Goal: Task Accomplishment & Management: Use online tool/utility

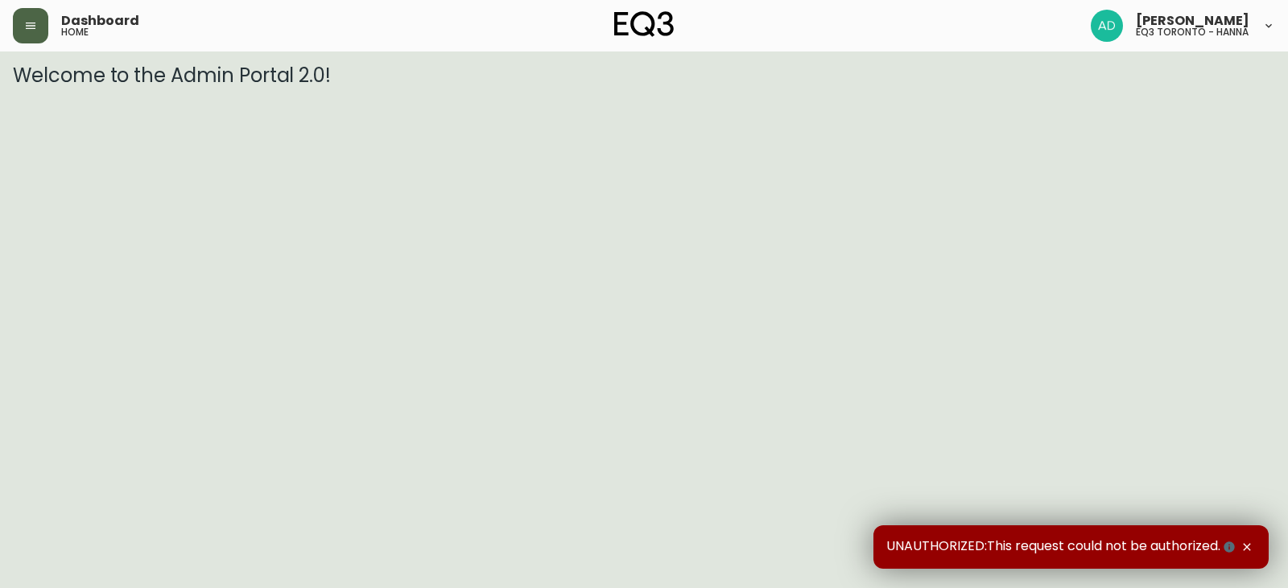
click at [33, 27] on icon "button" at bounding box center [30, 25] width 13 height 13
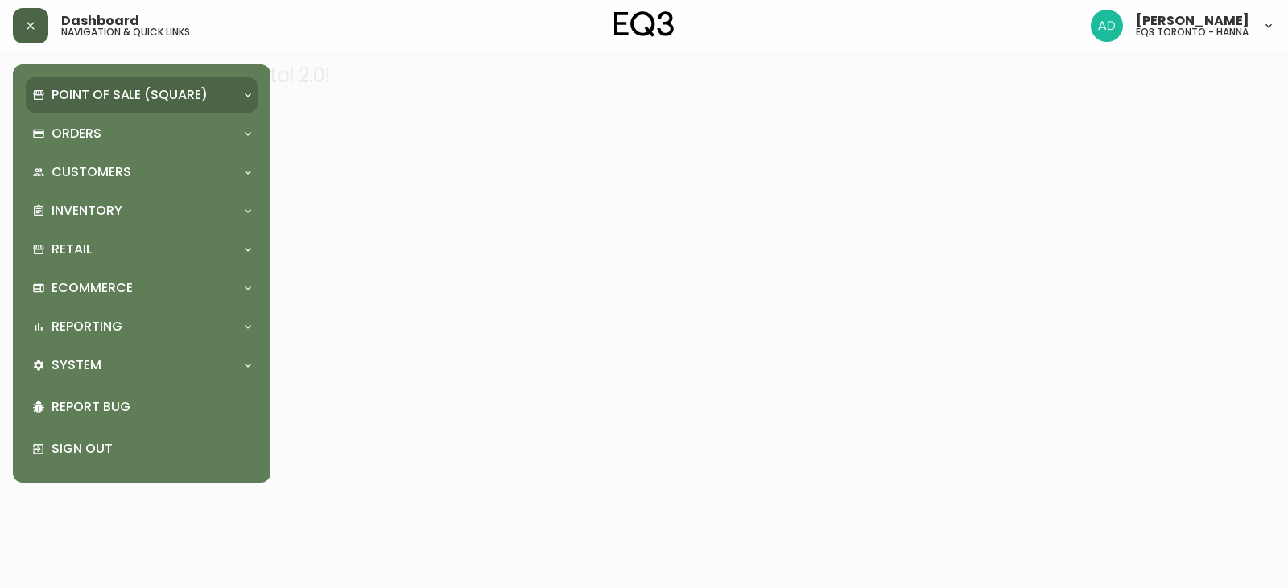
click at [76, 86] on p "Point of Sale (Square)" at bounding box center [130, 95] width 156 height 18
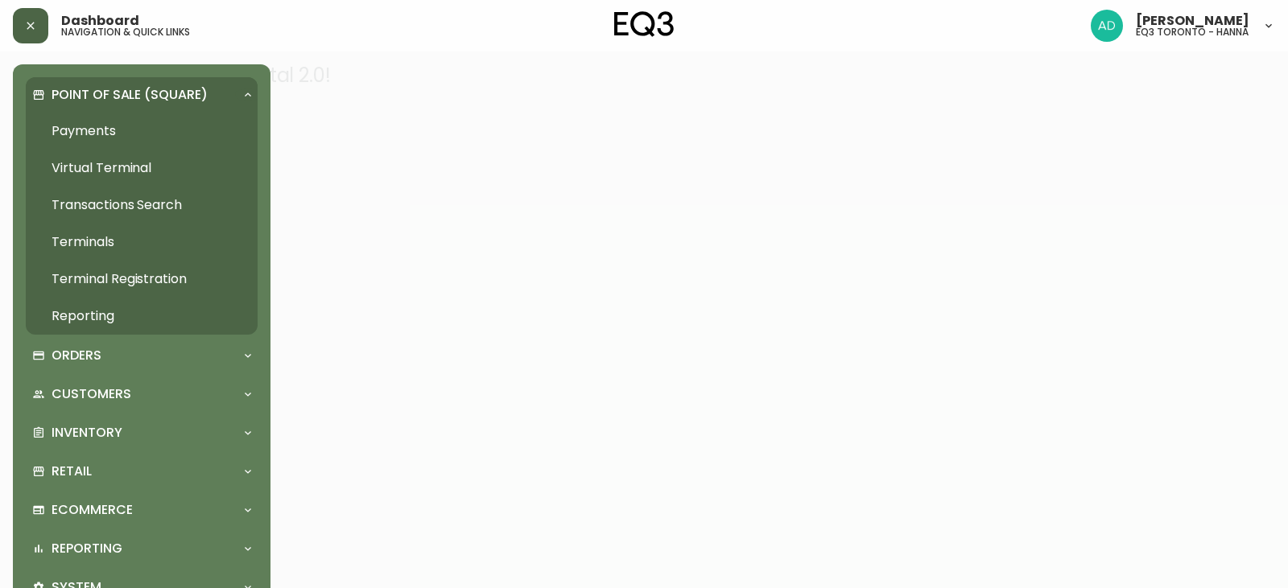
drag, startPoint x: 97, startPoint y: 398, endPoint x: 194, endPoint y: 322, distance: 123.3
click at [97, 398] on p "Customers" at bounding box center [92, 394] width 80 height 18
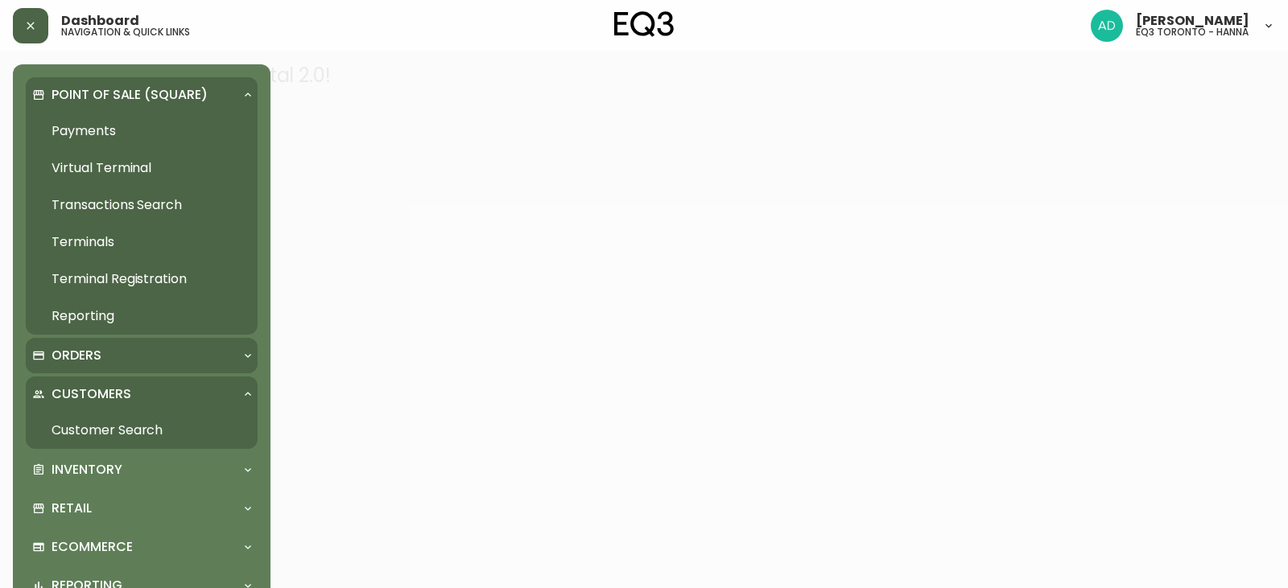
click at [93, 355] on p "Orders" at bounding box center [77, 356] width 50 height 18
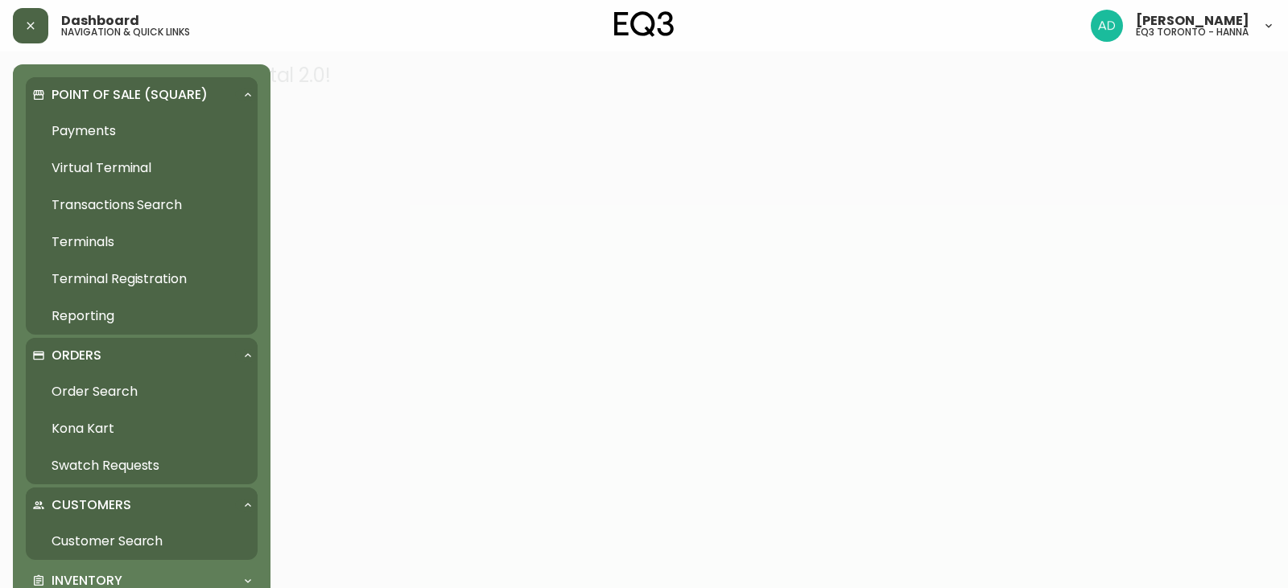
click at [119, 392] on link "Order Search" at bounding box center [142, 391] width 232 height 37
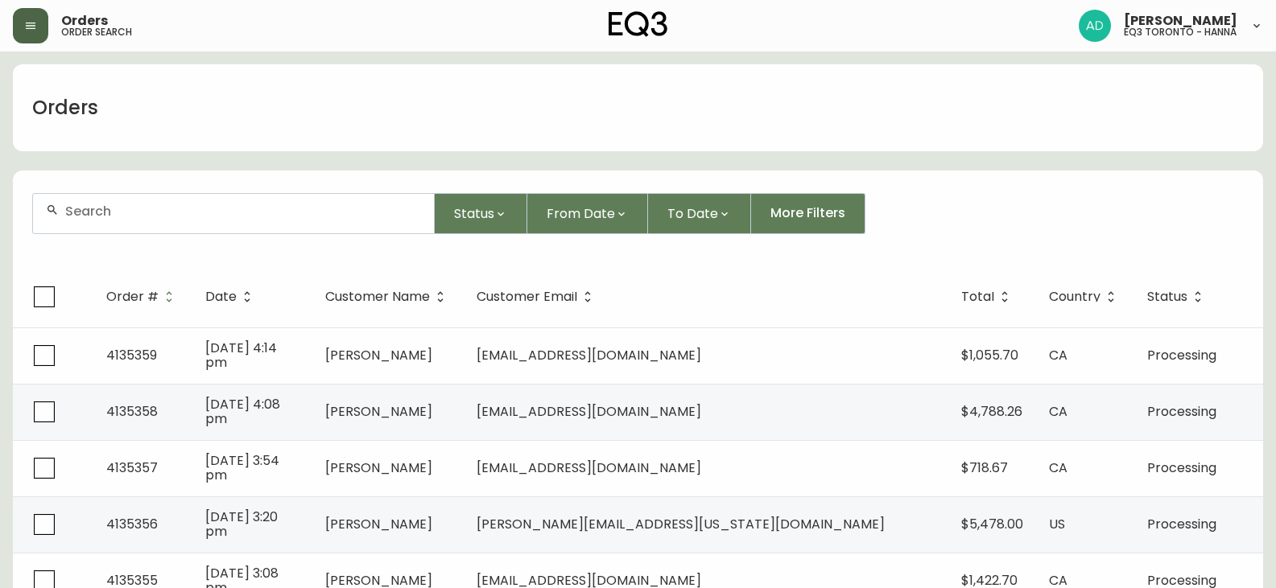
click at [221, 216] on input "text" at bounding box center [243, 211] width 356 height 15
type input "[PERSON_NAME]"
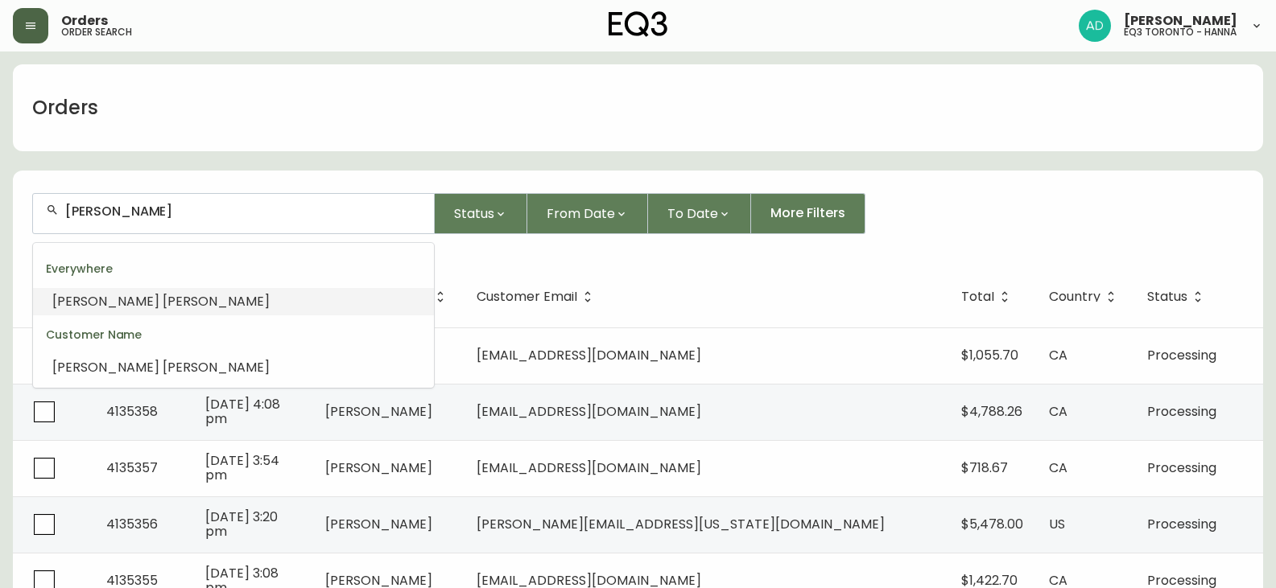
click at [173, 299] on li "[PERSON_NAME]" at bounding box center [233, 301] width 401 height 27
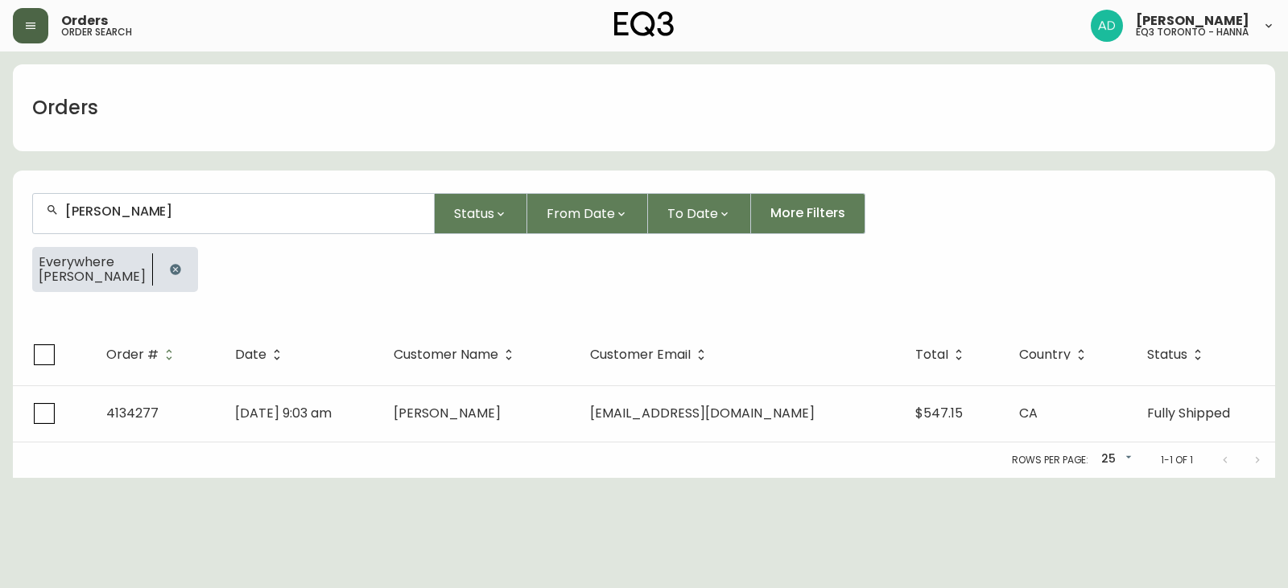
click at [122, 415] on span "4134277" at bounding box center [132, 413] width 52 height 19
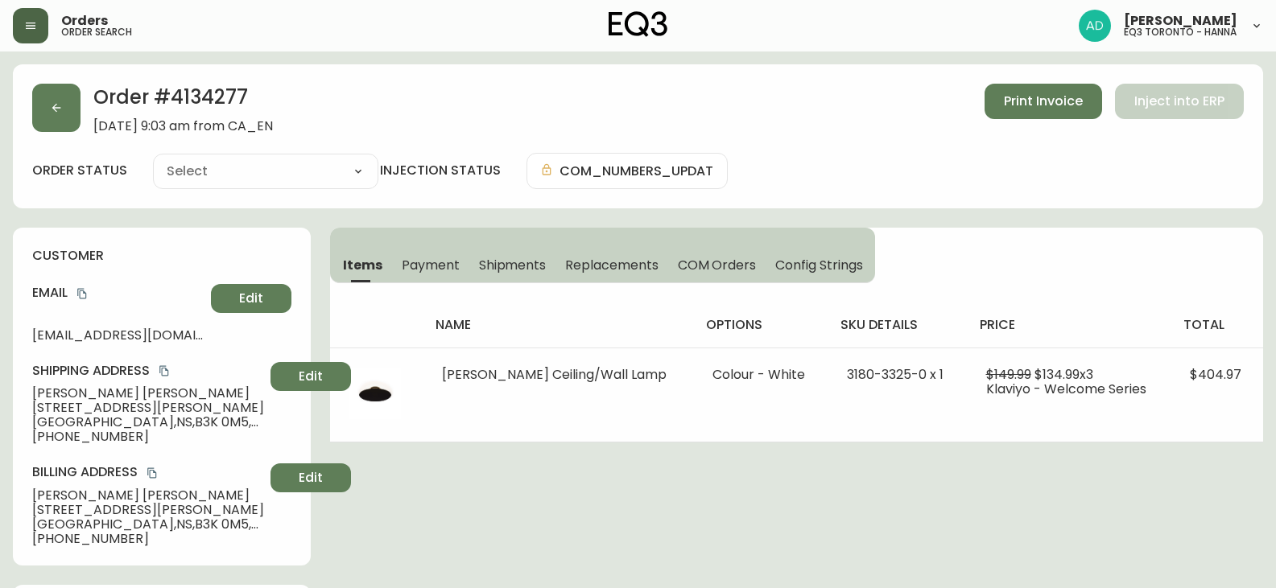
type input "Fully Shipped"
select select "FULLY_SHIPPED"
click at [123, 431] on span "[PHONE_NUMBER]" at bounding box center [148, 437] width 232 height 14
drag, startPoint x: 122, startPoint y: 436, endPoint x: 47, endPoint y: 437, distance: 74.8
click at [47, 437] on span "[PHONE_NUMBER]" at bounding box center [148, 437] width 232 height 14
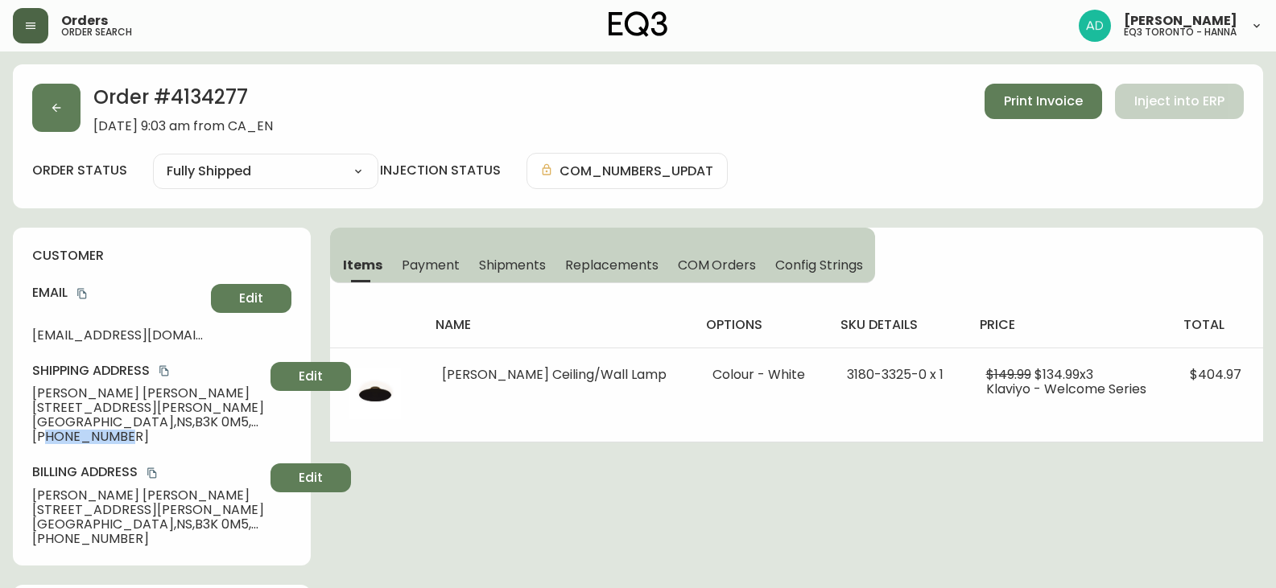
copy span "9024523759"
click at [39, 34] on button "button" at bounding box center [30, 25] width 35 height 35
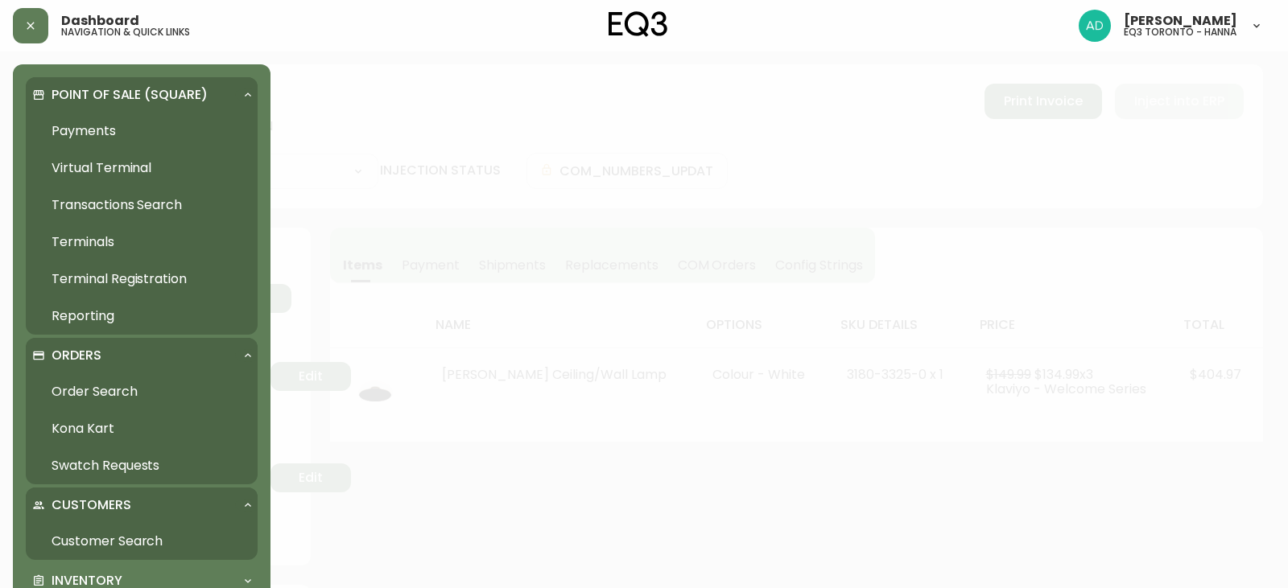
drag, startPoint x: 125, startPoint y: 398, endPoint x: 130, endPoint y: 390, distance: 9.8
click at [125, 398] on link "Order Search" at bounding box center [142, 391] width 232 height 37
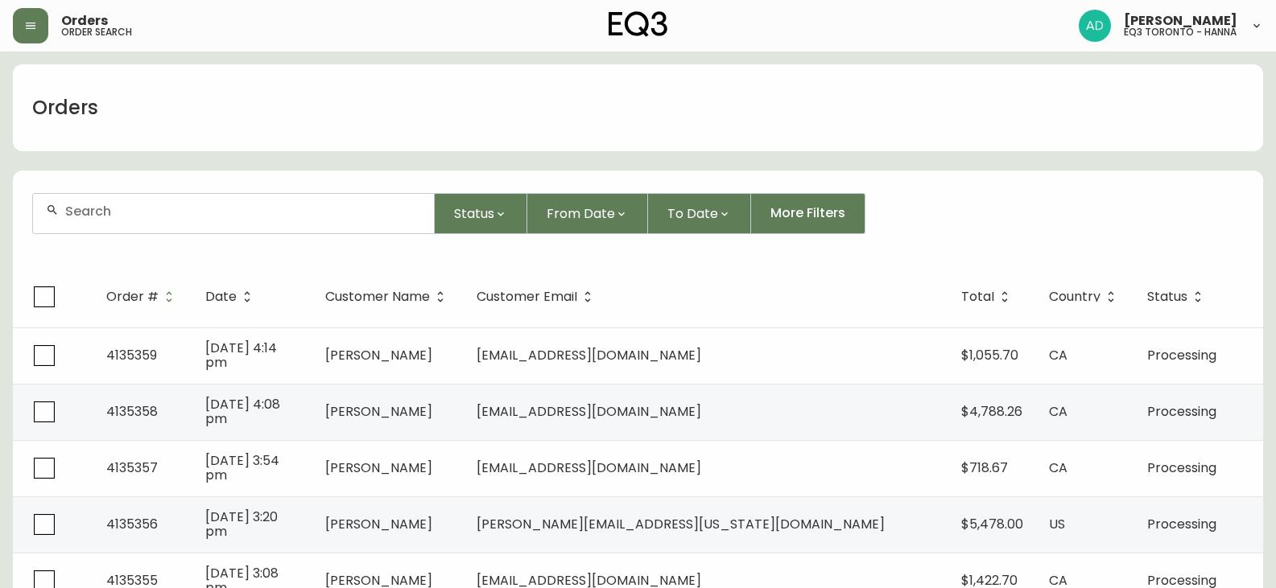
click at [146, 222] on div at bounding box center [233, 213] width 401 height 39
paste input "9024523759"
type input "9024523759"
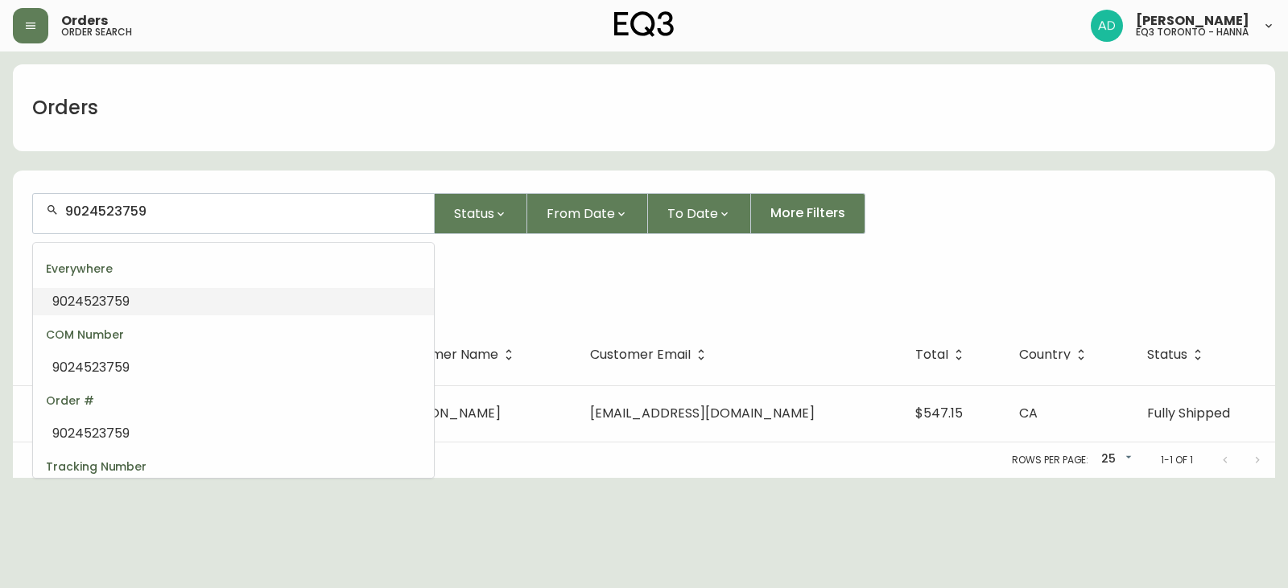
drag, startPoint x: 177, startPoint y: 212, endPoint x: 0, endPoint y: 214, distance: 177.1
click at [0, 214] on main "Orders 9024523759 Status From Date To Date More Filters Everywhere 9024523759 O…" at bounding box center [644, 265] width 1288 height 427
